Goal: Navigation & Orientation: Find specific page/section

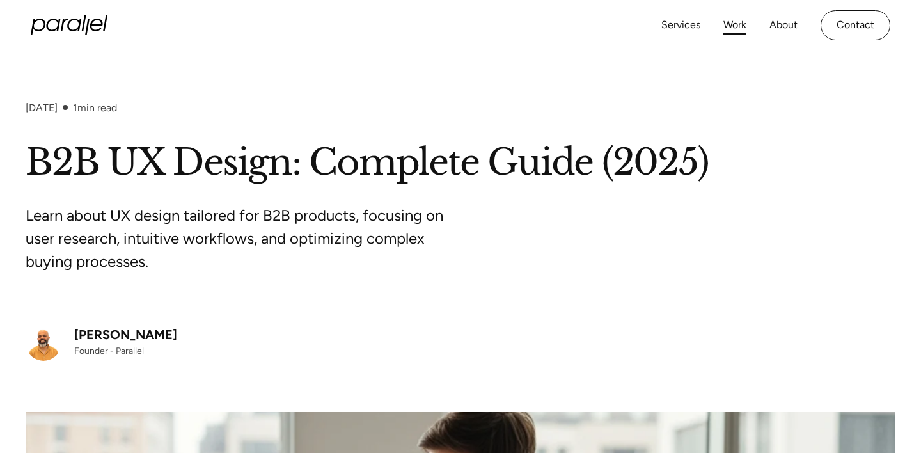
click at [725, 26] on link "Work" at bounding box center [734, 25] width 23 height 19
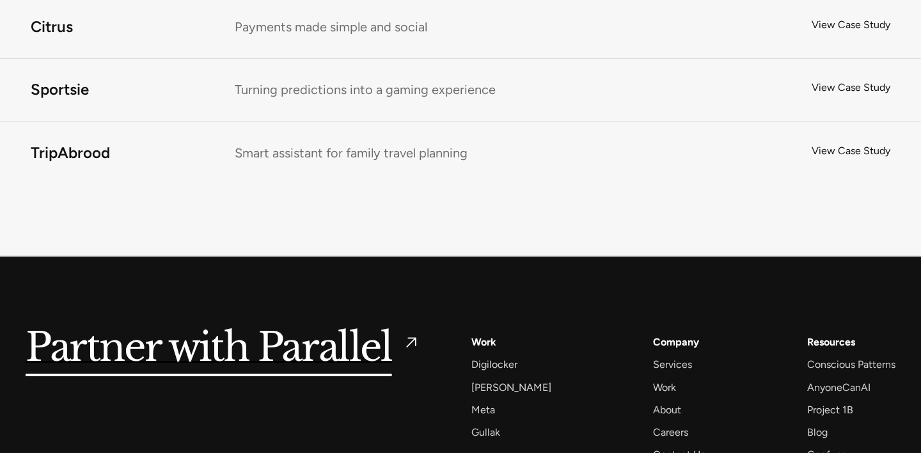
scroll to position [8322, 0]
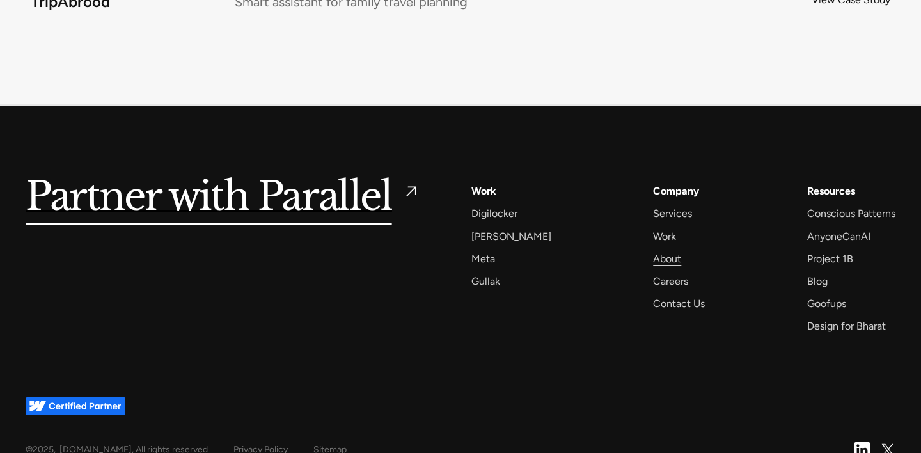
click at [653, 250] on div "About" at bounding box center [667, 258] width 28 height 17
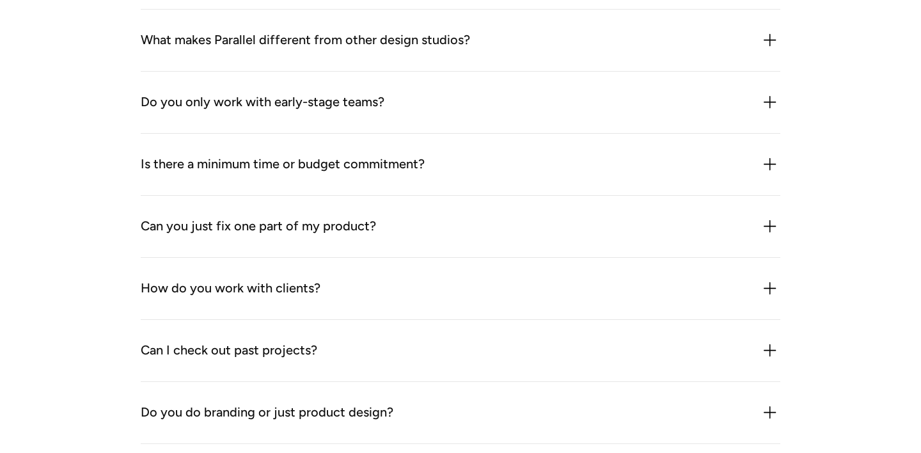
scroll to position [1766, 0]
